Goal: Transaction & Acquisition: Register for event/course

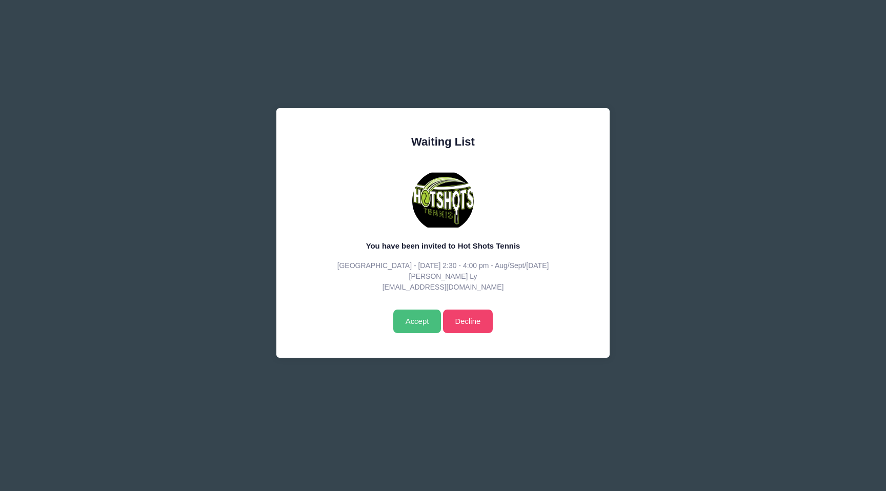
click at [417, 322] on input "Accept" at bounding box center [417, 322] width 48 height 24
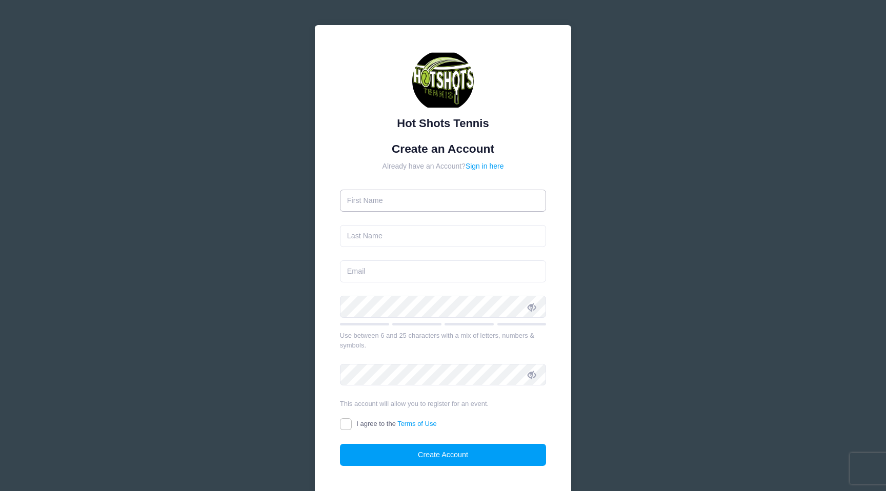
click at [461, 198] on input "text" at bounding box center [443, 201] width 207 height 22
type input "Ling"
type input "Ly"
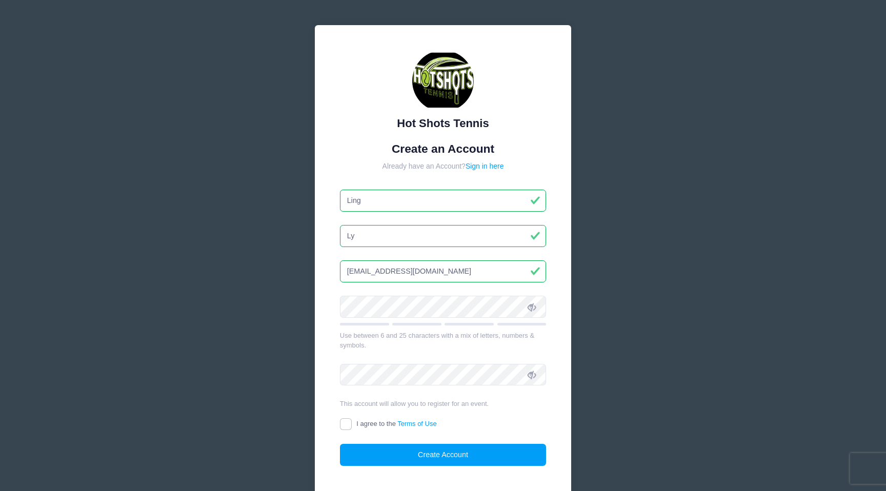
type input "[EMAIL_ADDRESS][DOMAIN_NAME]"
click at [535, 374] on icon at bounding box center [531, 375] width 8 height 8
click at [534, 309] on icon at bounding box center [531, 307] width 8 height 8
click at [349, 421] on input "I agree to the Terms of Use" at bounding box center [346, 424] width 12 height 12
checkbox input "true"
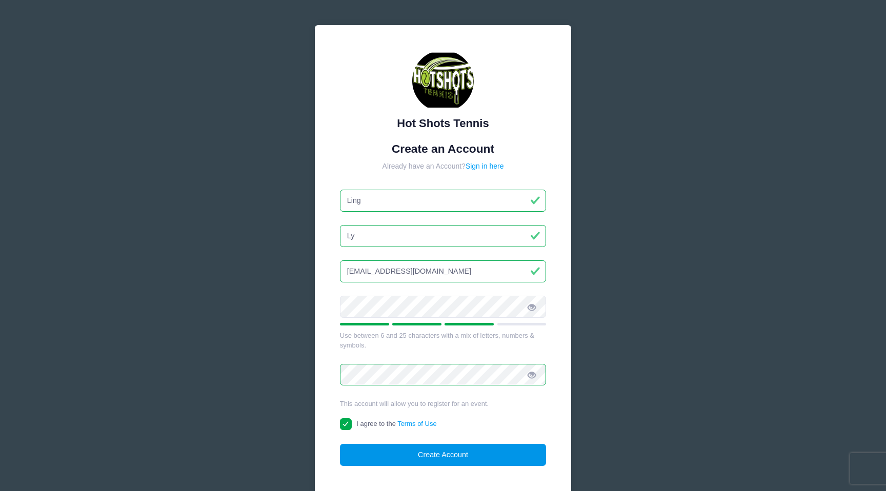
click at [437, 452] on button "Create Account" at bounding box center [443, 455] width 207 height 22
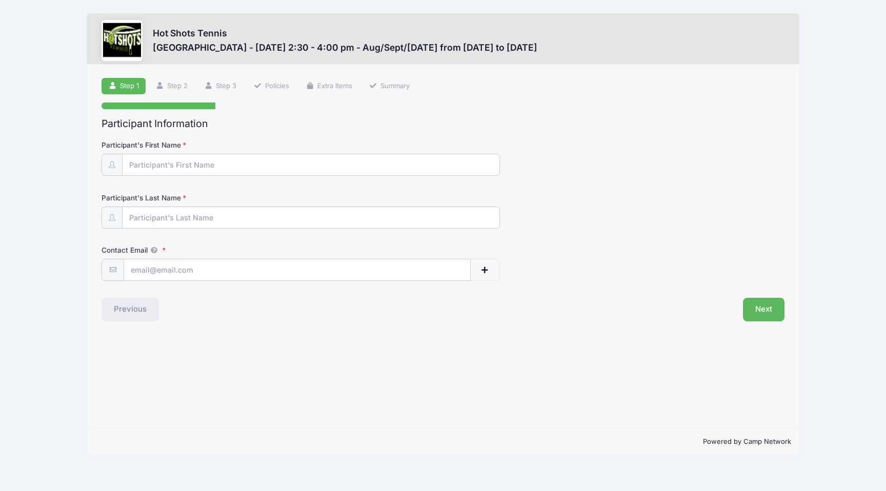
click at [403, 177] on form "Participant's First Name Participant's Last Name Contact Email Contact Email # …" at bounding box center [442, 210] width 683 height 141
click at [400, 169] on input "Participant's First Name" at bounding box center [310, 165] width 377 height 22
type input "Curie"
type input "Ly"
type input "[EMAIL_ADDRESS][DOMAIN_NAME]"
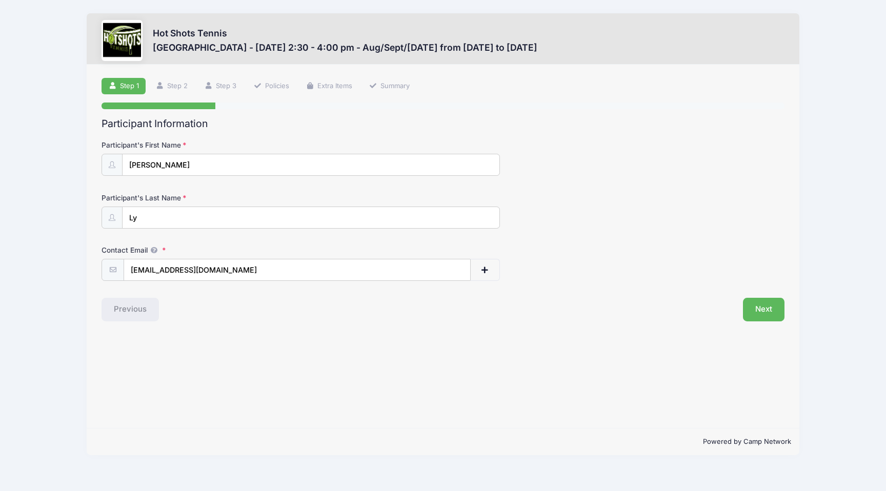
click at [514, 328] on div "Step 1 /7 Step 1 Step 2 Step 3 Policies Extra Items Summary Participant Informa…" at bounding box center [443, 247] width 712 height 364
click at [489, 269] on button "button" at bounding box center [484, 270] width 30 height 22
click at [293, 273] on input "[EMAIL_ADDRESS][DOMAIN_NAME]" at bounding box center [297, 270] width 346 height 22
click at [428, 323] on span "button" at bounding box center [427, 322] width 9 height 7
click at [764, 307] on button "Next" at bounding box center [764, 310] width 42 height 24
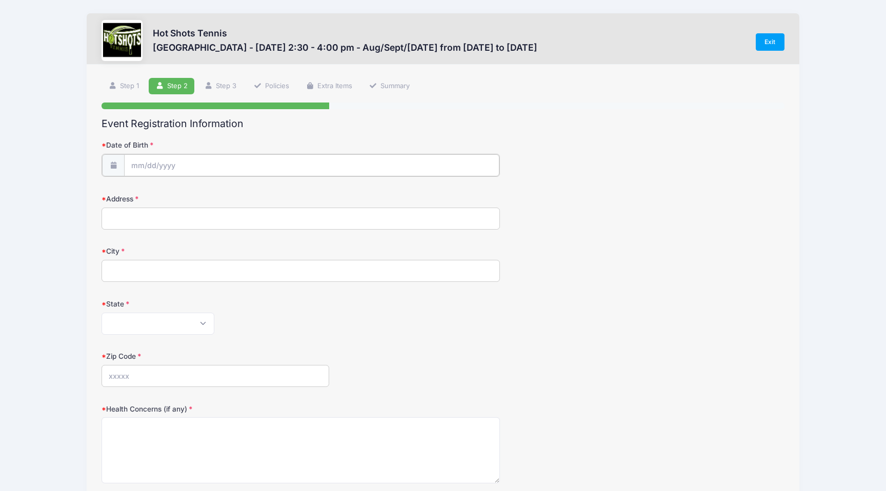
click at [287, 158] on input "Date of Birth" at bounding box center [311, 165] width 375 height 22
click at [178, 189] on select "January February March April May June July August September October November De…" at bounding box center [178, 192] width 46 height 13
select select "0"
click at [155, 186] on select "January February March April May June July August September October November De…" at bounding box center [178, 192] width 46 height 13
click at [225, 189] on input "2025" at bounding box center [219, 191] width 33 height 15
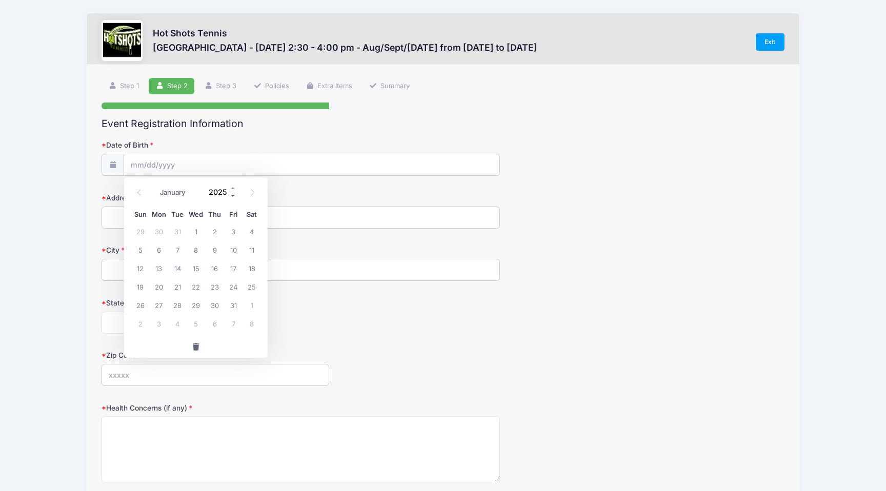
click at [233, 196] on span at bounding box center [233, 196] width 7 height 8
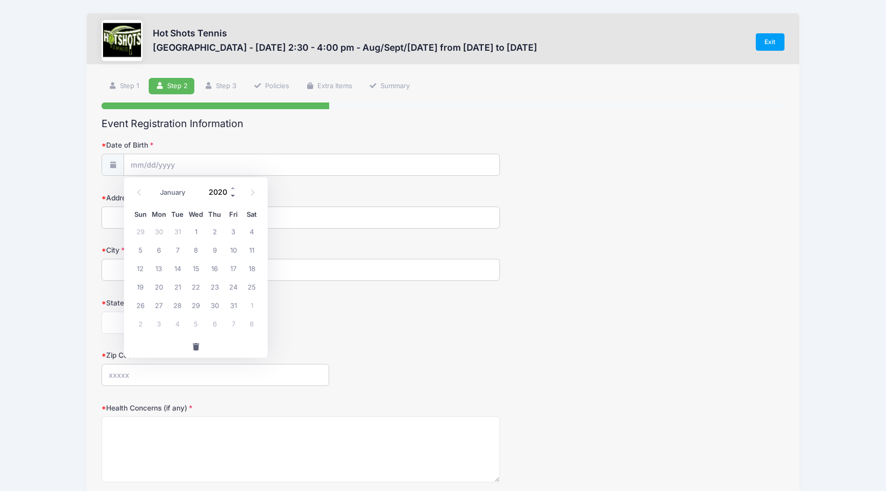
click at [233, 196] on span at bounding box center [233, 196] width 7 height 8
type input "2019"
click at [177, 309] on span "29" at bounding box center [177, 305] width 18 height 18
type input "[DATE]"
click at [146, 215] on input "Address" at bounding box center [300, 218] width 398 height 22
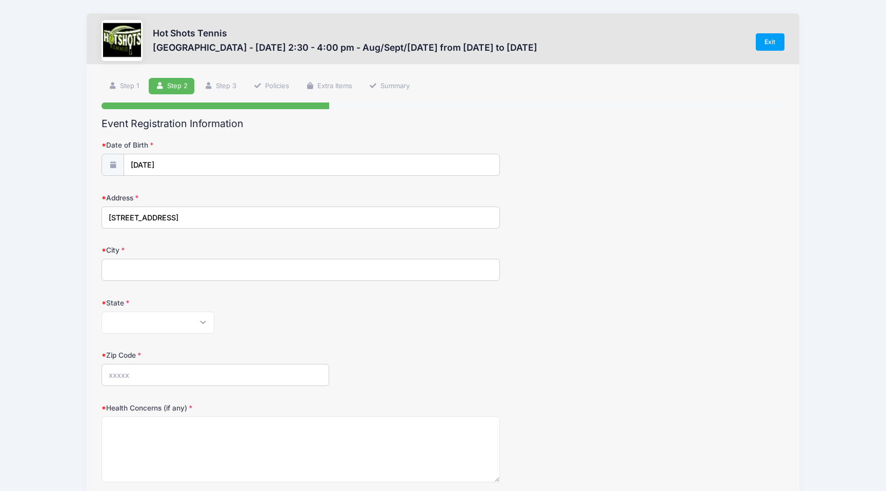
type input "[STREET_ADDRESS]"
type input "[GEOGRAPHIC_DATA]"
select select "CA"
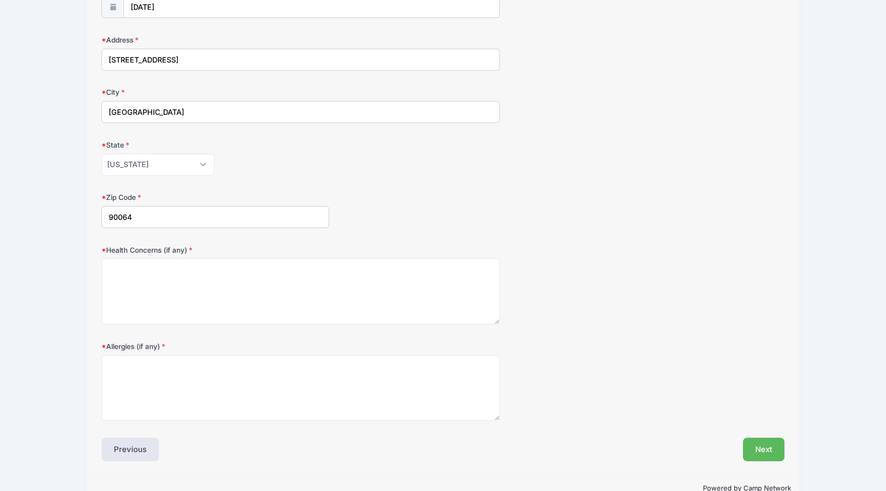
scroll to position [181, 0]
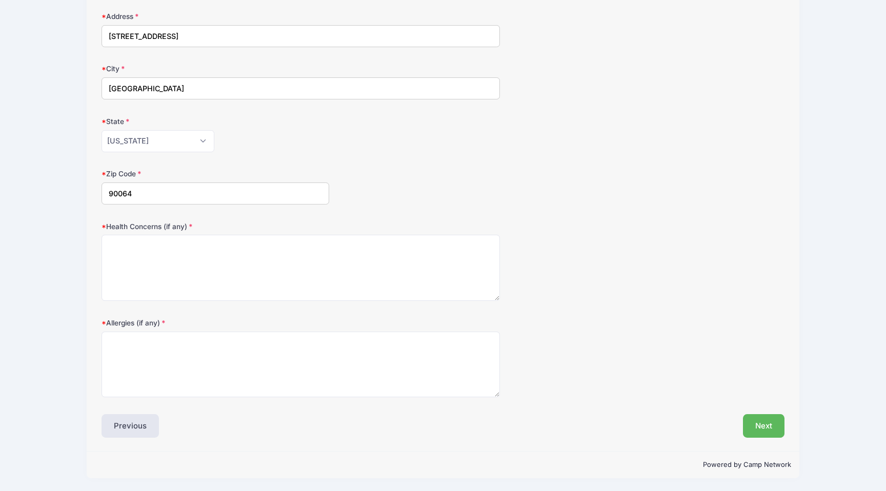
type input "90064"
click at [617, 350] on div "Allergies (if any)" at bounding box center [442, 358] width 683 height 80
click at [756, 423] on button "Next" at bounding box center [764, 428] width 42 height 24
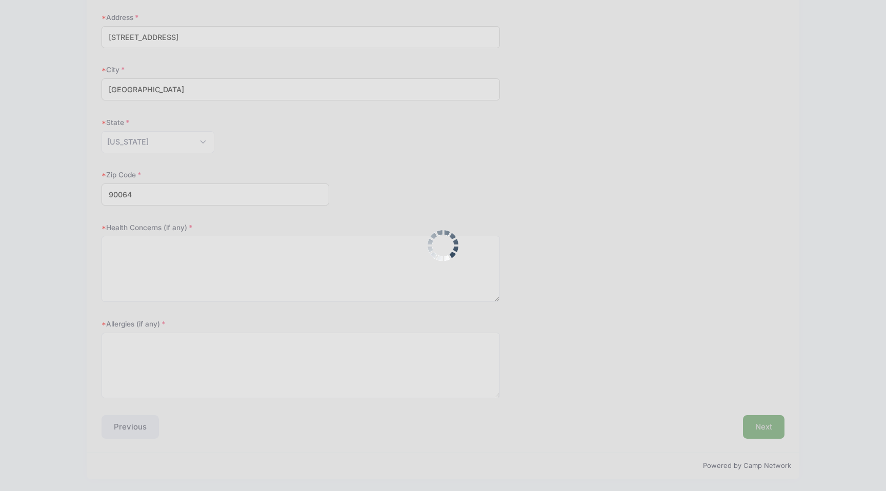
scroll to position [207, 0]
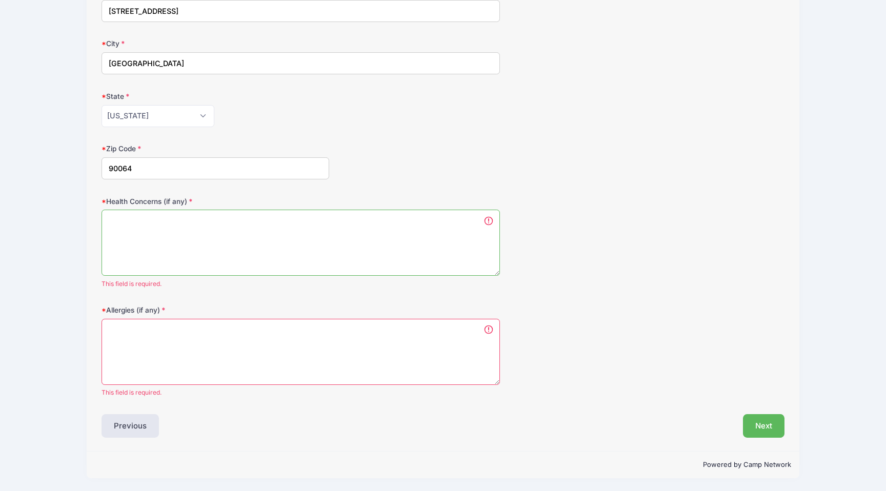
click at [421, 255] on textarea "Health Concerns (if any)" at bounding box center [300, 243] width 398 height 66
click at [374, 343] on textarea "Allergies (if any)" at bounding box center [300, 352] width 398 height 66
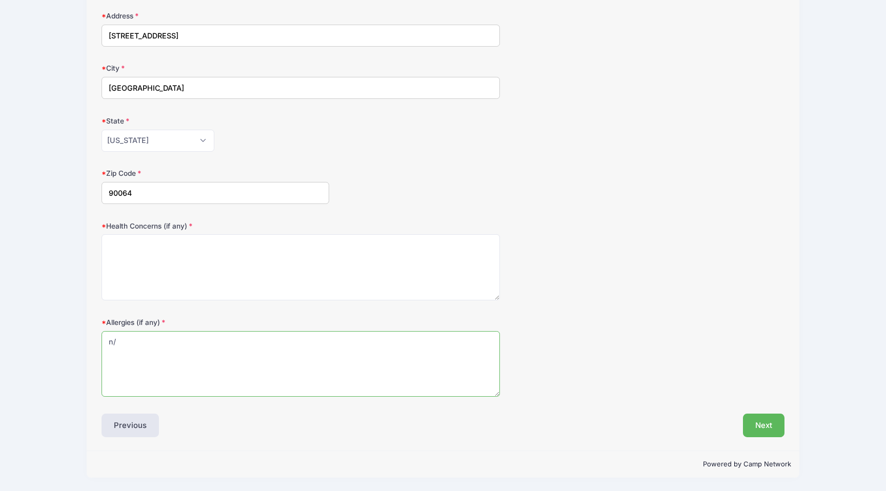
scroll to position [181, 0]
type textarea "n/a"
click at [343, 281] on textarea "Health Concerns (if any)" at bounding box center [300, 268] width 398 height 66
type textarea "C"
drag, startPoint x: 286, startPoint y: 246, endPoint x: 270, endPoint y: 246, distance: 16.4
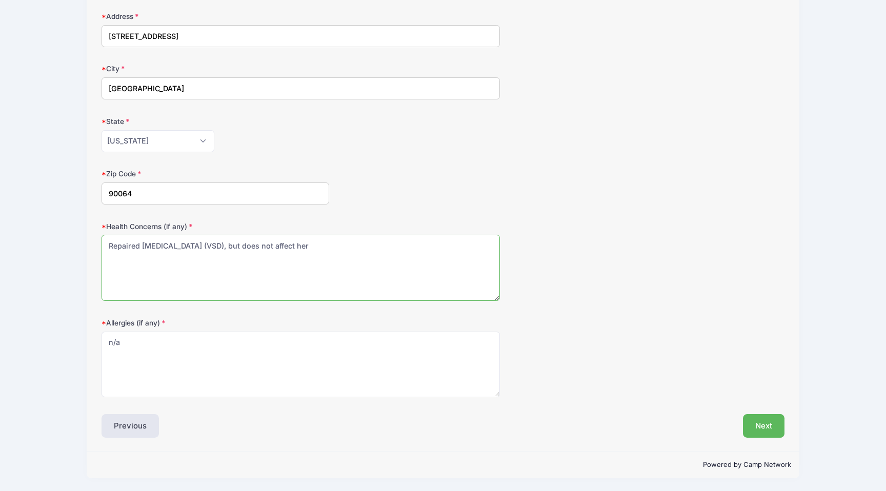
click at [270, 246] on textarea "Repaired Ventricular Septal Defect (VSD), but does not affect her" at bounding box center [300, 268] width 398 height 66
click at [368, 249] on textarea "Repaired Ventricular Septal Defect (VSD), but should not affect her" at bounding box center [300, 268] width 398 height 66
type textarea "Repaired [MEDICAL_DATA] (VSD), but should not affect her ability or fitness lev…"
click at [710, 406] on div "Event Registration Information Date of Birth 01/29/2019 Address 2400 Corinth Av…" at bounding box center [442, 186] width 683 height 501
click at [768, 430] on button "Next" at bounding box center [764, 426] width 42 height 24
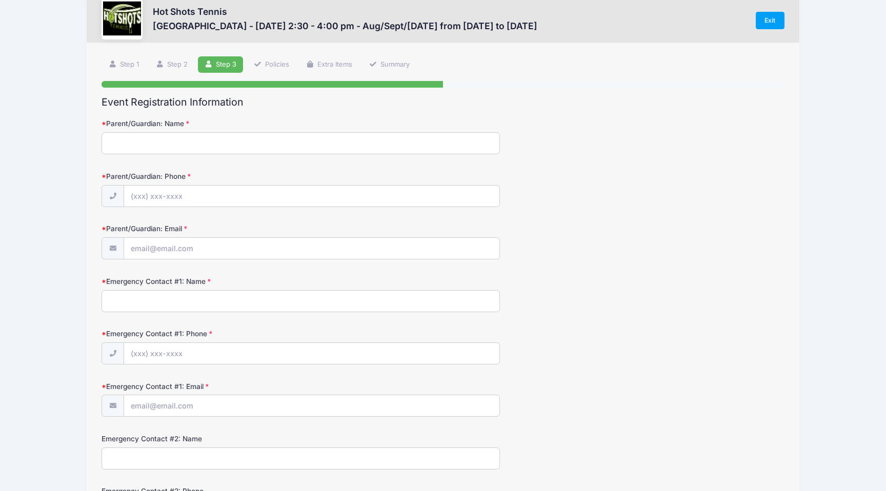
scroll to position [0, 0]
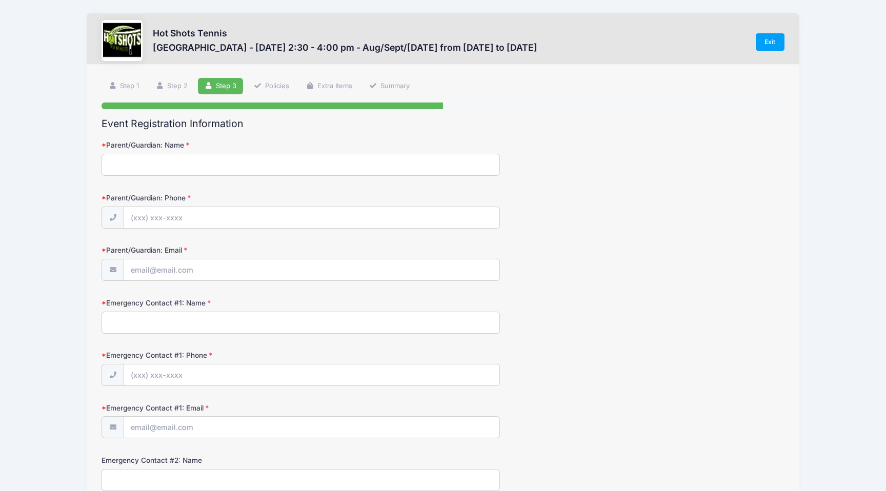
click at [351, 166] on input "Parent/Guardian: Name" at bounding box center [300, 165] width 398 height 22
type input "[PERSON_NAME]"
type input "[PHONE_NUMBER]"
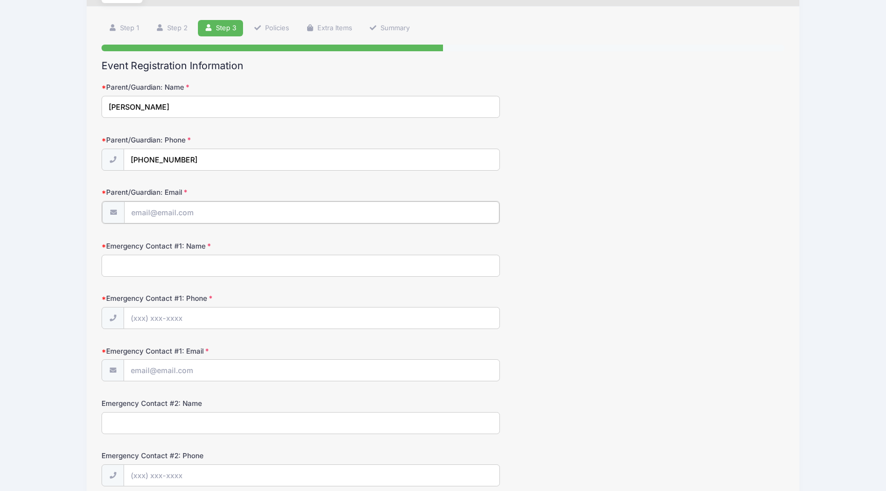
scroll to position [42, 0]
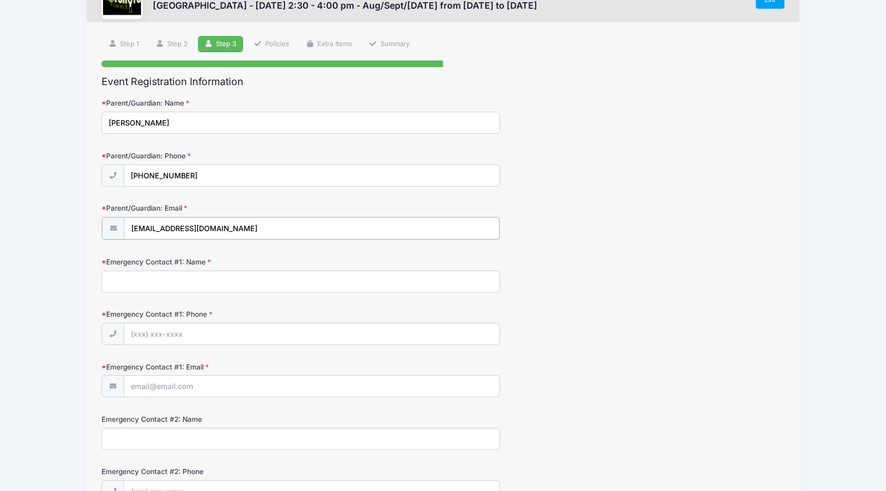
type input "[EMAIL_ADDRESS][DOMAIN_NAME]"
type input "[PERSON_NAME]"
type input "[PHONE_NUMBER]"
click at [440, 393] on input "Emergency Contact #1: Email" at bounding box center [311, 386] width 375 height 22
type input "[EMAIL_ADDRESS][DOMAIN_NAME]"
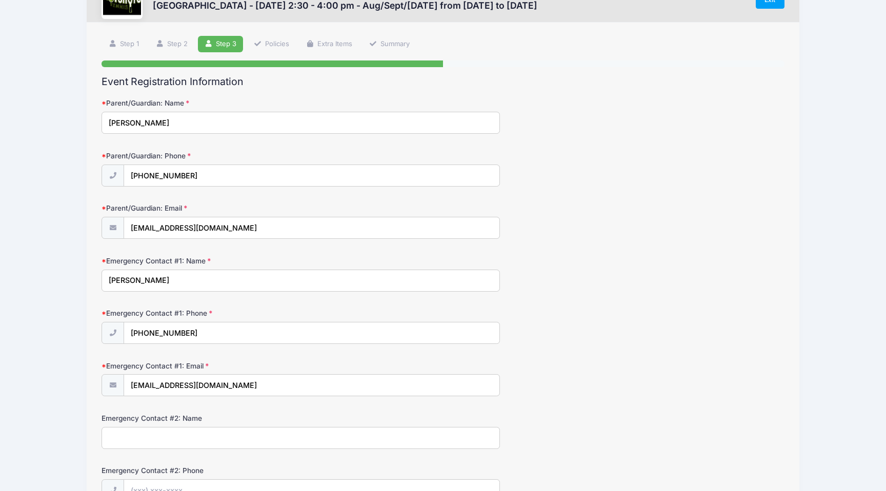
click at [656, 373] on div "Emergency Contact #1: Email sarabista@gmail.com" at bounding box center [442, 379] width 683 height 36
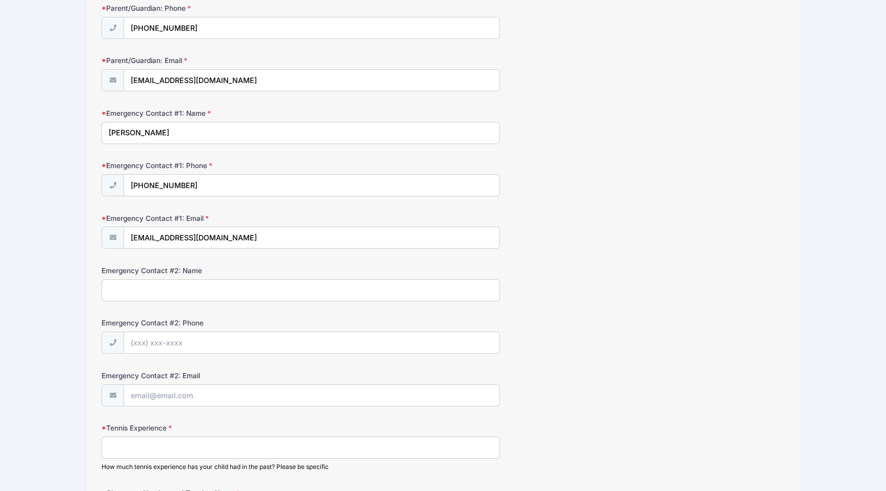
scroll to position [368, 0]
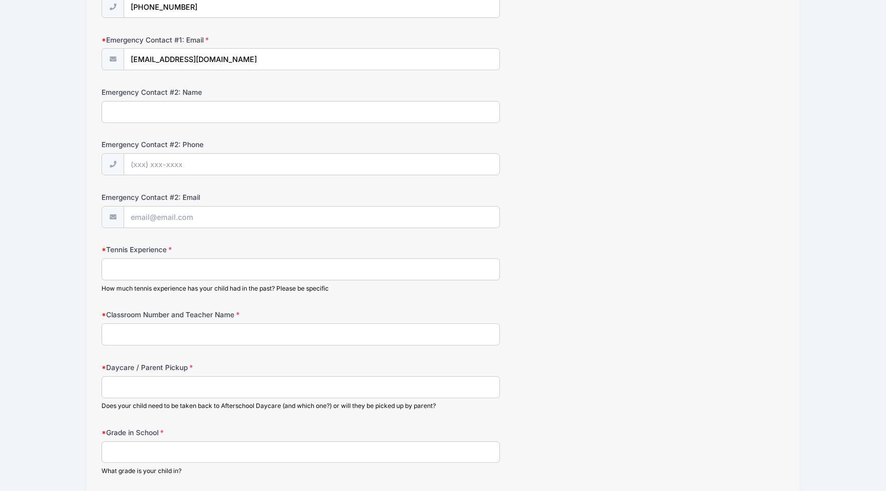
click at [409, 276] on input "Tennis Experience" at bounding box center [300, 269] width 398 height 22
type input "N"
type input "n"
type input "n/a"
type input "Rm 4, [PERSON_NAME]"
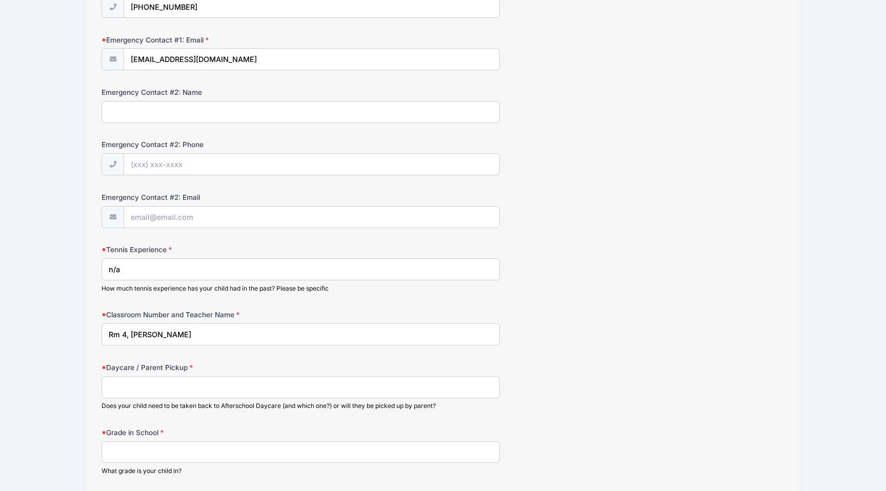
click at [328, 383] on input "Daycare / Parent Pickup" at bounding box center [300, 387] width 398 height 22
type input "Star Galaxy"
click at [502, 429] on div "Grade in School What grade is your child in?" at bounding box center [442, 451] width 683 height 48
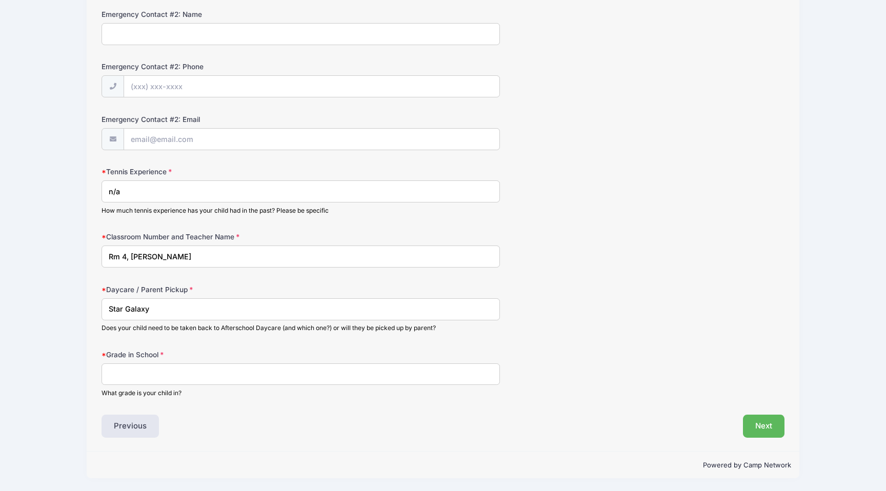
click at [378, 378] on input "Grade in School" at bounding box center [300, 374] width 398 height 22
type input "1st Grade"
click at [561, 403] on div "Event Registration Information Parent/Guardian: Name Ling Ly Parent/Guardian: P…" at bounding box center [442, 55] width 683 height 766
click at [769, 421] on button "Next" at bounding box center [764, 427] width 42 height 24
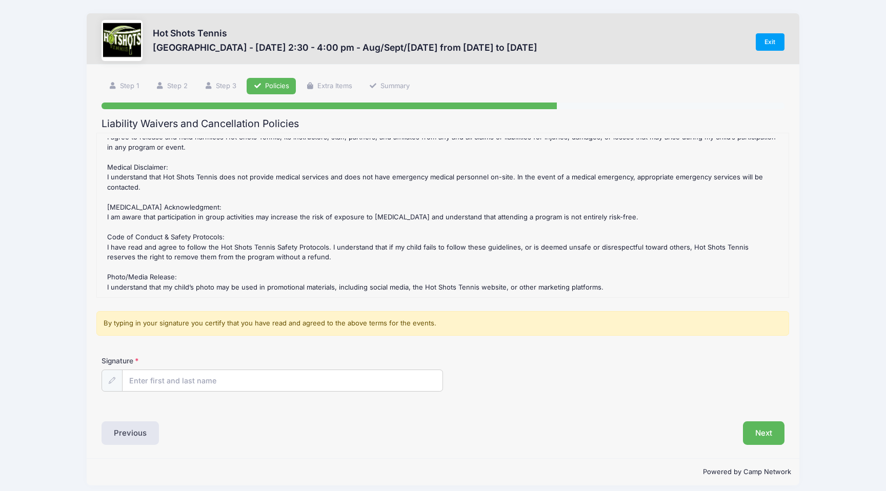
scroll to position [236, 0]
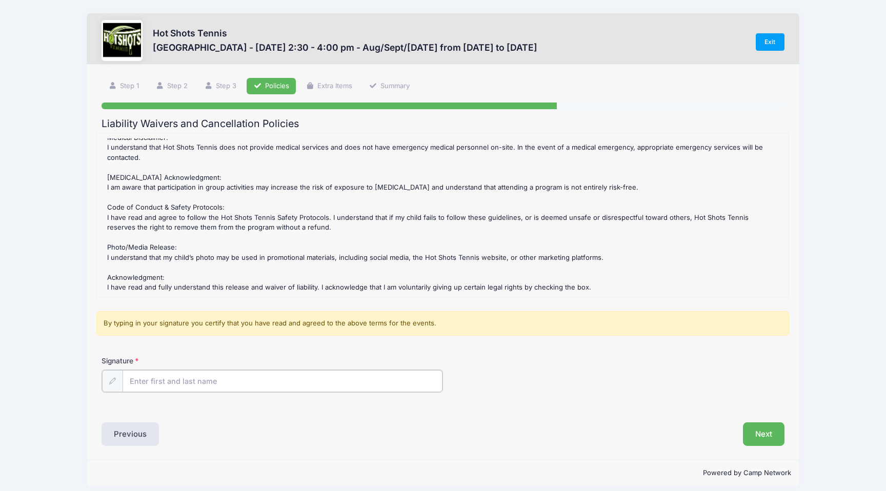
click at [219, 376] on input "Signature" at bounding box center [282, 381] width 320 height 22
type input "[PERSON_NAME]"
click at [772, 431] on button "Next" at bounding box center [764, 433] width 42 height 24
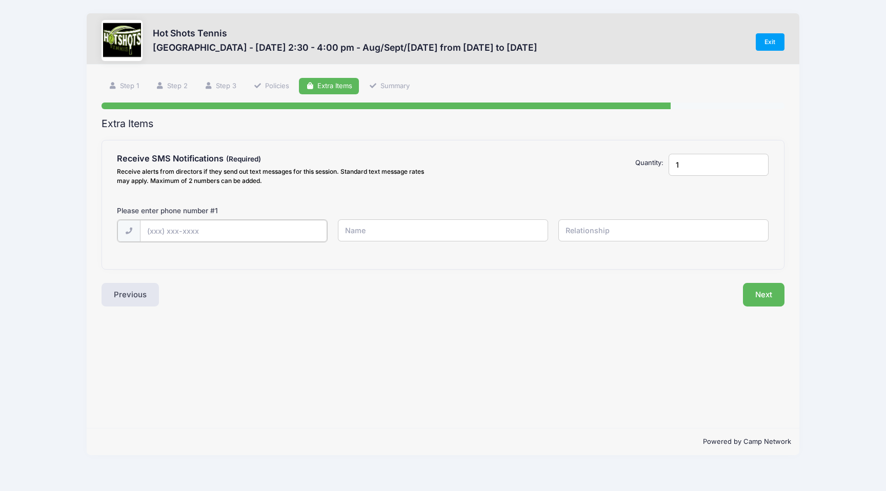
click at [0, 0] on input "text" at bounding box center [0, 0] width 0 height 0
type input "[PHONE_NUMBER]"
type input "[PERSON_NAME]"
type input "M"
type input "Parent"
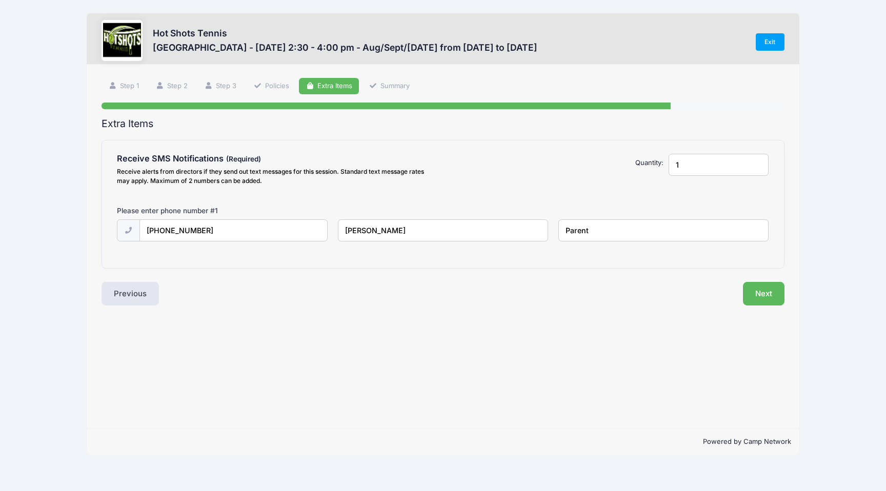
drag, startPoint x: 691, startPoint y: 161, endPoint x: 677, endPoint y: 161, distance: 13.8
click at [677, 161] on input "1" at bounding box center [718, 165] width 100 height 22
type input "2"
click at [759, 163] on input "2" at bounding box center [718, 165] width 100 height 22
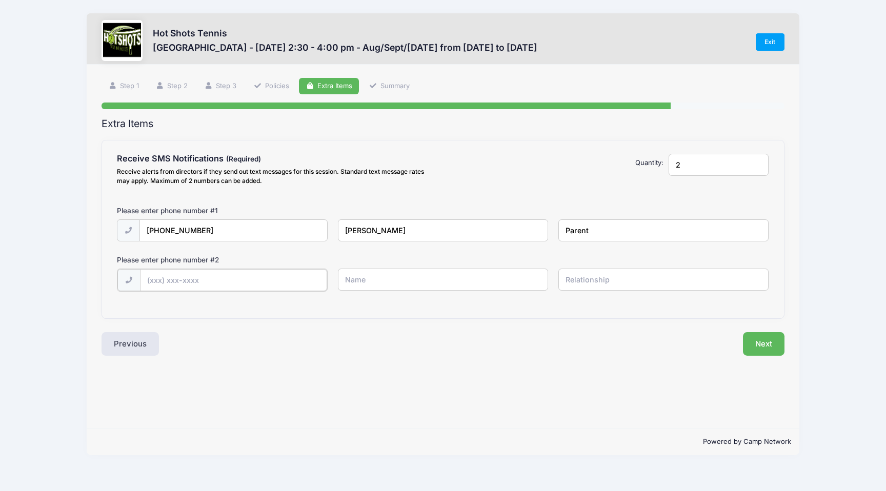
click at [0, 0] on input "text" at bounding box center [0, 0] width 0 height 0
type input "[PHONE_NUMBER]"
type input "[PERSON_NAME]"
type input "Parent"
click at [764, 344] on button "Next" at bounding box center [764, 343] width 42 height 24
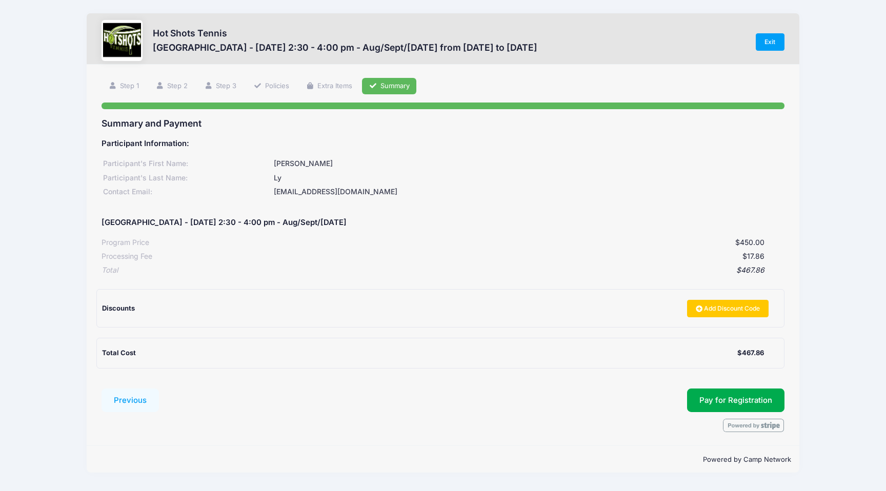
click at [648, 180] on div "Ly" at bounding box center [528, 178] width 512 height 11
click at [748, 401] on span "Pay for Registration" at bounding box center [735, 400] width 73 height 9
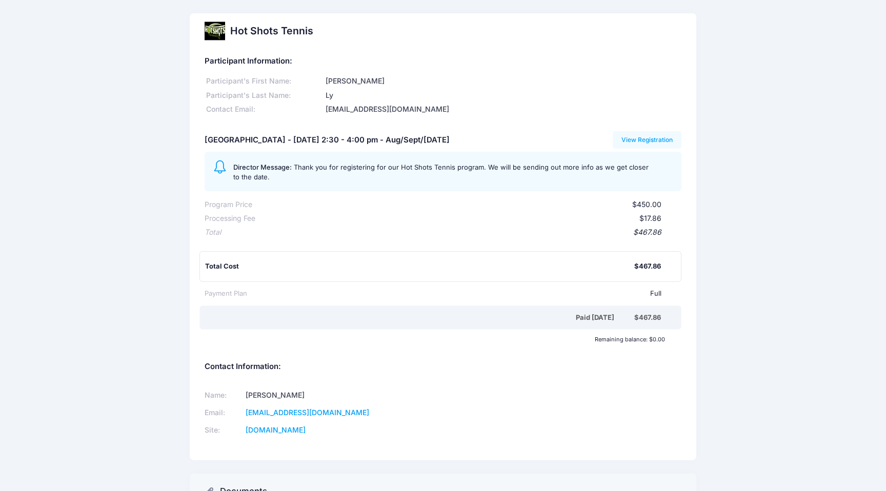
click at [805, 210] on div "Hot Shots Tennis Participant Information: Participant's First Name: Curie Parti…" at bounding box center [443, 293] width 886 height 561
click at [654, 134] on link "View Registration" at bounding box center [646, 139] width 69 height 17
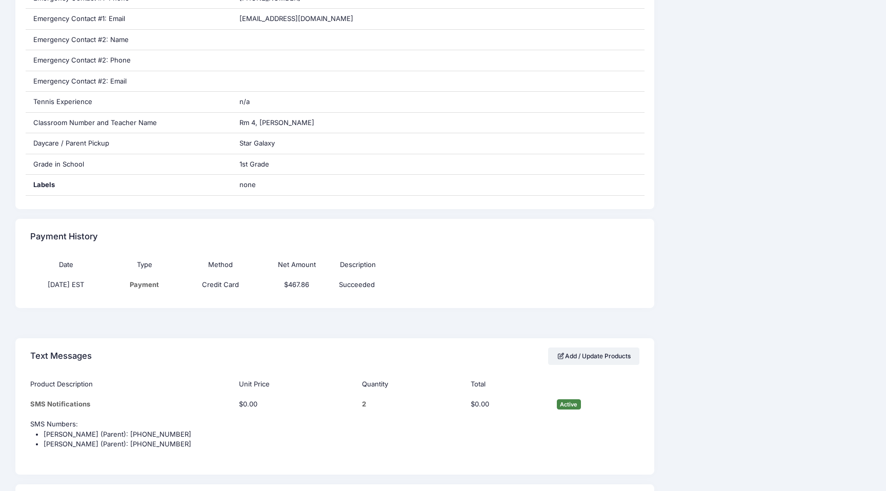
scroll to position [710, 0]
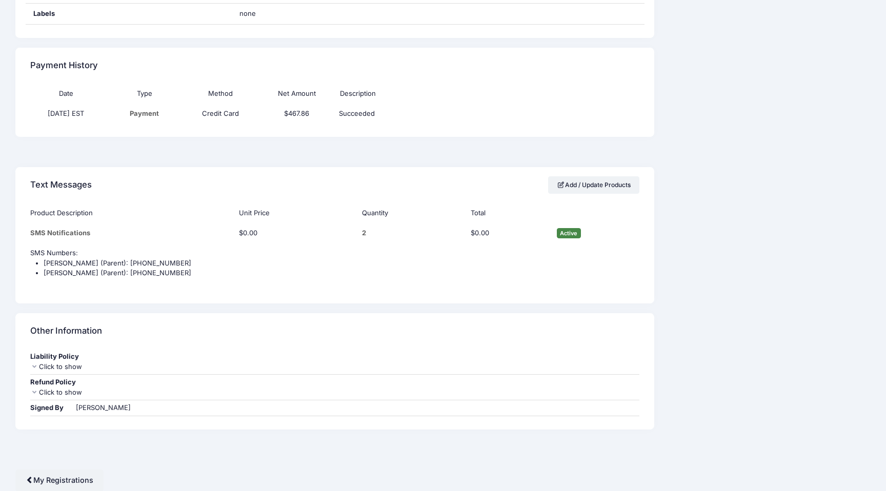
click at [78, 392] on div "Click to show" at bounding box center [334, 392] width 609 height 10
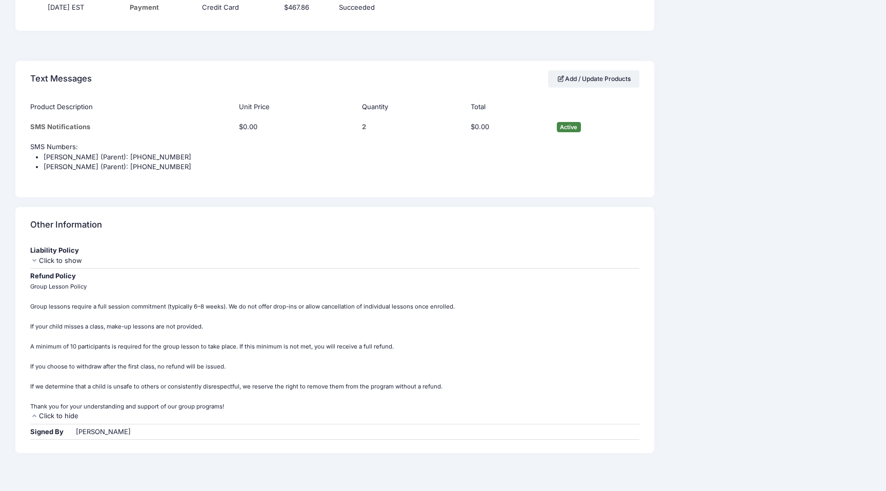
scroll to position [840, 0]
